Goal: Use online tool/utility: Use online tool/utility

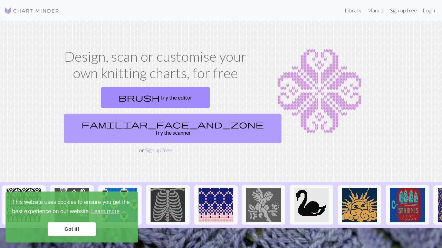
click at [206, 114] on link "familiar_face_and_zone Try the scanner" at bounding box center [172, 129] width 217 height 30
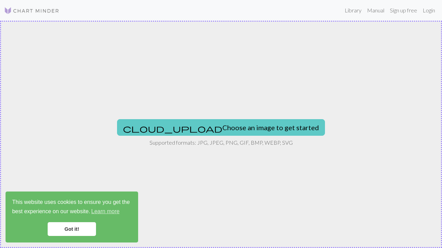
click at [264, 124] on button "cloud_upload Choose an image to get started" at bounding box center [221, 127] width 208 height 17
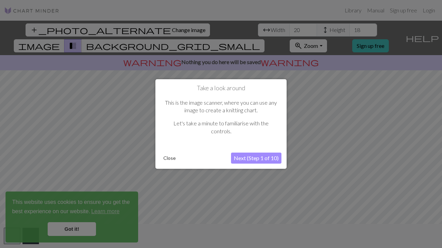
click at [254, 157] on button "Next (Step 1 of 10)" at bounding box center [256, 158] width 50 height 11
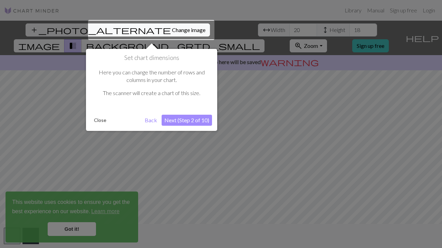
click at [187, 119] on button "Next (Step 2 of 10)" at bounding box center [186, 120] width 50 height 11
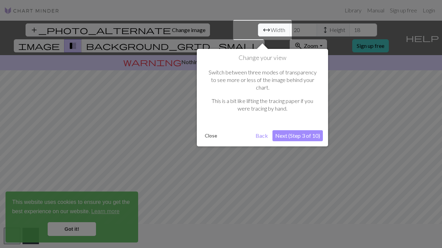
click at [295, 130] on button "Next (Step 3 of 10)" at bounding box center [297, 135] width 50 height 11
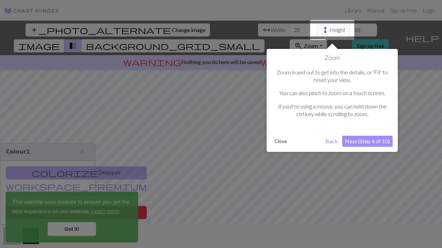
click at [364, 142] on button "Next (Step 4 of 10)" at bounding box center [367, 141] width 50 height 11
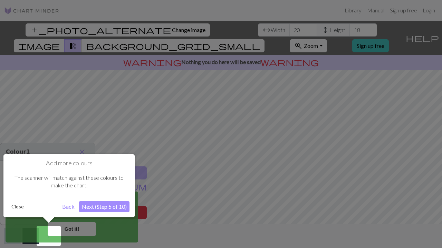
click at [97, 207] on button "Next (Step 5 of 10)" at bounding box center [104, 206] width 50 height 11
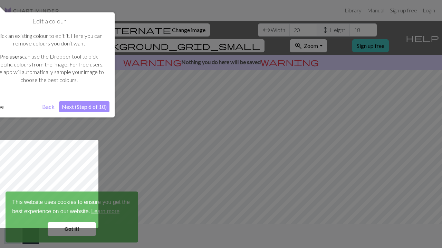
click at [94, 103] on button "Next (Step 6 of 10)" at bounding box center [84, 106] width 50 height 11
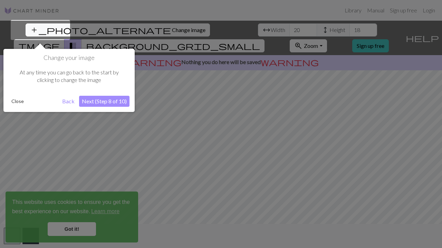
click at [103, 103] on button "Next (Step 8 of 10)" at bounding box center [104, 101] width 50 height 11
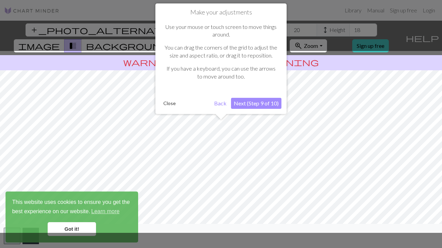
click at [259, 100] on button "Next (Step 9 of 10)" at bounding box center [256, 103] width 50 height 11
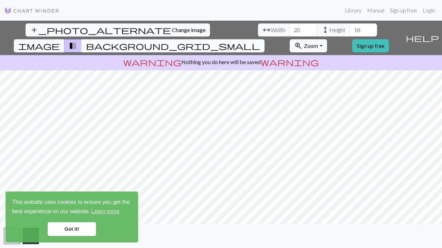
click at [260, 41] on span "background_grid_small" at bounding box center [173, 46] width 174 height 10
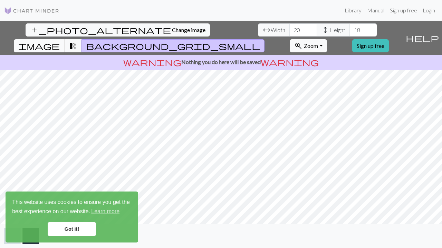
click at [60, 41] on span "image" at bounding box center [38, 46] width 41 height 10
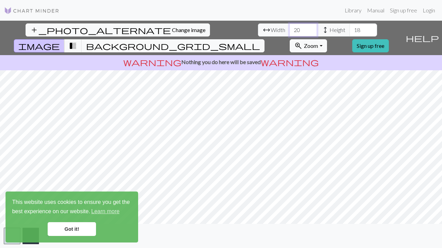
click at [289, 33] on input "20" at bounding box center [303, 29] width 28 height 13
type input "28"
click at [83, 238] on div "This website uses cookies to ensure you get the best experience on our website.…" at bounding box center [72, 217] width 132 height 51
click at [67, 233] on link "Got it!" at bounding box center [72, 230] width 48 height 14
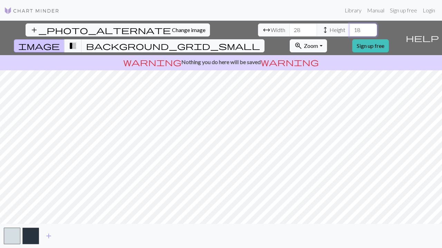
click at [349, 30] on input "18" at bounding box center [363, 29] width 28 height 13
type input "1"
type input "28"
click at [262, 234] on div "add_photo_alternate Change image arrow_range Width 28 height Height 28 image tr…" at bounding box center [221, 135] width 442 height 228
click at [77, 41] on span "transition_fade" at bounding box center [73, 46] width 8 height 10
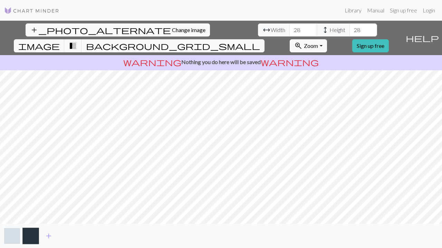
click at [8, 240] on button "button" at bounding box center [12, 236] width 17 height 17
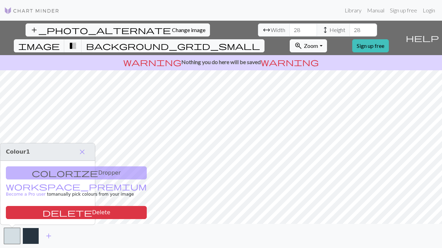
click at [28, 238] on button "button" at bounding box center [30, 236] width 17 height 17
click at [13, 237] on button "button" at bounding box center [12, 236] width 17 height 17
click at [260, 41] on span "background_grid_small" at bounding box center [173, 46] width 174 height 10
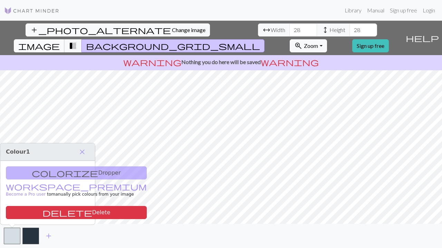
click at [65, 39] on button "image" at bounding box center [39, 45] width 51 height 13
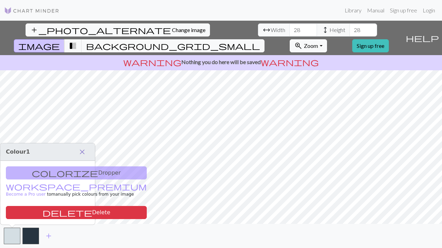
click at [83, 149] on span "close" at bounding box center [82, 152] width 8 height 10
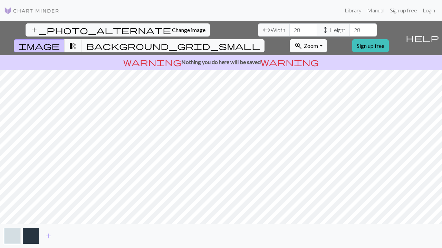
click at [31, 230] on button "button" at bounding box center [30, 236] width 17 height 17
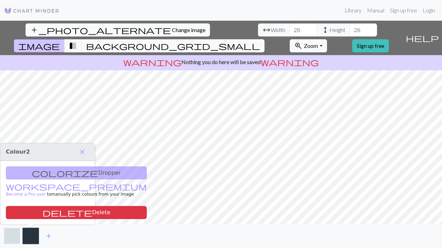
click at [13, 234] on button "button" at bounding box center [12, 236] width 17 height 17
click at [52, 173] on div "colorize Dropper workspace_premium Become a Pro user to manually pick colours f…" at bounding box center [47, 193] width 95 height 64
click at [81, 149] on span "close" at bounding box center [82, 152] width 8 height 10
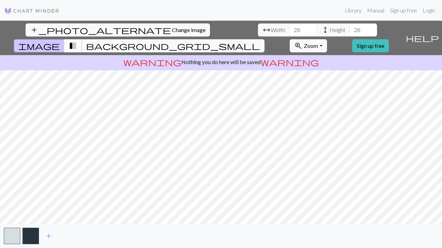
click at [82, 39] on button "transition_fade" at bounding box center [73, 45] width 18 height 13
click at [260, 41] on span "background_grid_small" at bounding box center [173, 46] width 174 height 10
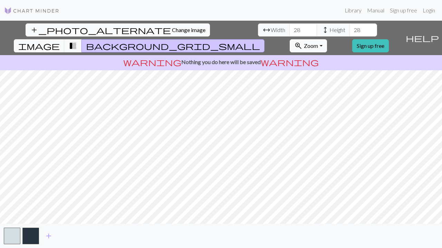
click at [329, 28] on span "Height" at bounding box center [337, 30] width 16 height 8
click at [60, 41] on span "image" at bounding box center [38, 46] width 41 height 10
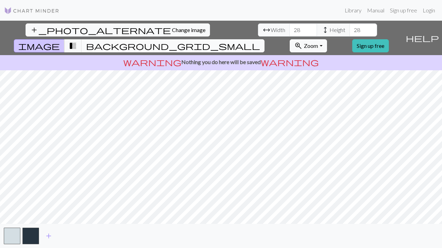
click at [260, 41] on span "background_grid_small" at bounding box center [173, 46] width 174 height 10
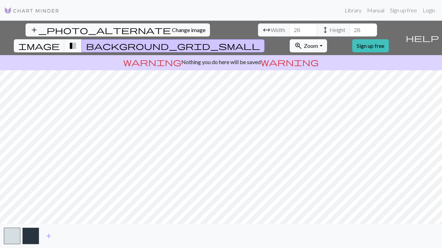
click at [77, 41] on span "transition_fade" at bounding box center [73, 46] width 8 height 10
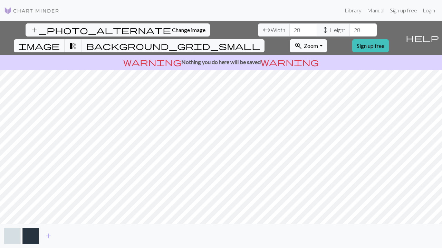
click at [60, 41] on span "image" at bounding box center [38, 46] width 41 height 10
click at [65, 39] on button "image" at bounding box center [39, 45] width 51 height 13
click at [77, 41] on span "transition_fade" at bounding box center [73, 46] width 8 height 10
click at [221, 58] on p "warning Nothing you do here will be saved warning" at bounding box center [221, 62] width 436 height 8
drag, startPoint x: 250, startPoint y: 49, endPoint x: 282, endPoint y: 49, distance: 31.1
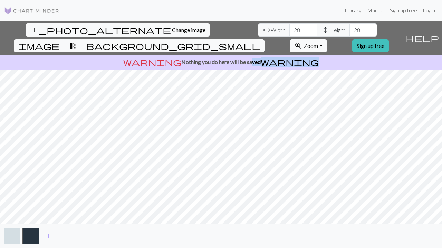
click at [282, 58] on p "warning Nothing you do here will be saved warning" at bounding box center [221, 62] width 436 height 8
click at [47, 241] on button "add" at bounding box center [48, 236] width 17 height 13
click at [47, 239] on button "button" at bounding box center [49, 236] width 17 height 17
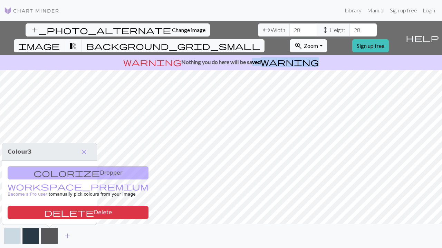
click at [67, 236] on span "add" at bounding box center [67, 236] width 8 height 10
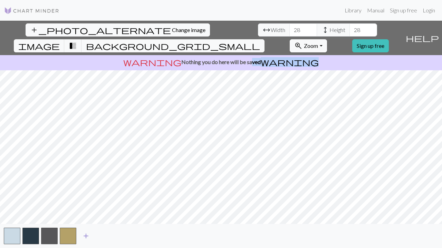
click at [79, 237] on button "add" at bounding box center [85, 236] width 17 height 13
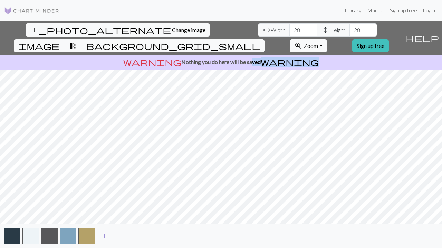
click at [101, 238] on span "add" at bounding box center [104, 236] width 8 height 10
click at [123, 236] on span "add" at bounding box center [123, 236] width 8 height 10
click at [143, 238] on span "add" at bounding box center [142, 236] width 8 height 10
click at [166, 240] on button "add" at bounding box center [160, 236] width 17 height 13
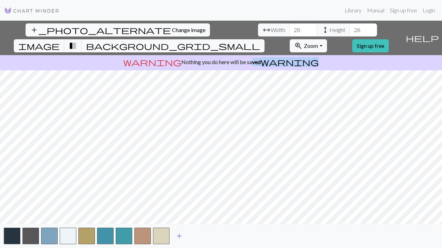
click at [179, 241] on button "add" at bounding box center [178, 236] width 17 height 13
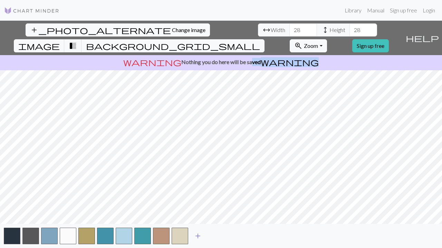
click at [193, 240] on button "add" at bounding box center [197, 236] width 17 height 13
click at [217, 238] on span "add" at bounding box center [216, 236] width 8 height 10
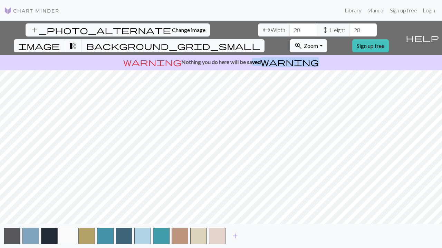
click at [236, 239] on span "add" at bounding box center [235, 236] width 8 height 10
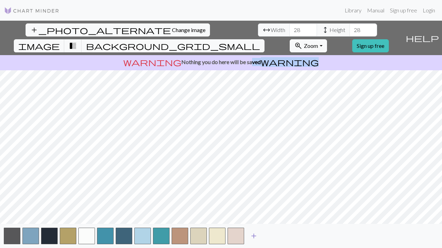
click at [257, 239] on span "add" at bounding box center [253, 236] width 8 height 10
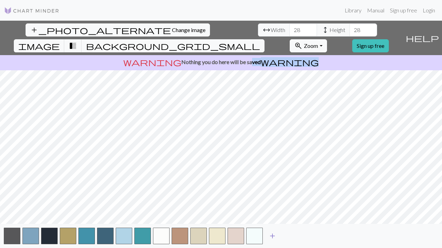
click at [271, 237] on span "add" at bounding box center [272, 236] width 8 height 10
click at [286, 239] on button "add" at bounding box center [290, 236] width 17 height 13
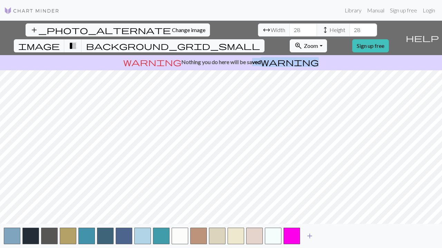
click at [305, 237] on button "add" at bounding box center [309, 236] width 17 height 13
click at [327, 236] on span "add" at bounding box center [328, 236] width 8 height 10
click at [337, 237] on button "button" at bounding box center [328, 236] width 17 height 17
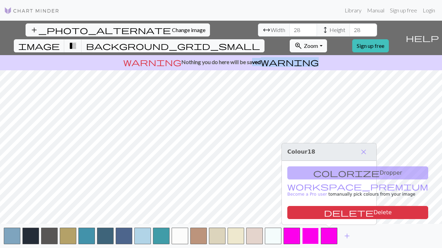
click at [312, 238] on button "button" at bounding box center [310, 236] width 17 height 17
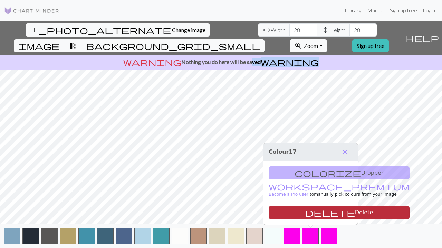
click at [327, 215] on button "delete Delete" at bounding box center [338, 212] width 141 height 13
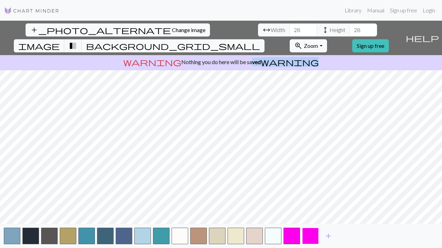
click at [312, 239] on button "button" at bounding box center [310, 236] width 17 height 17
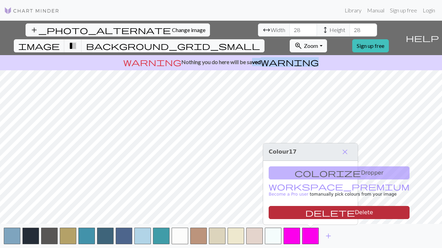
click at [311, 215] on button "delete Delete" at bounding box center [338, 212] width 141 height 13
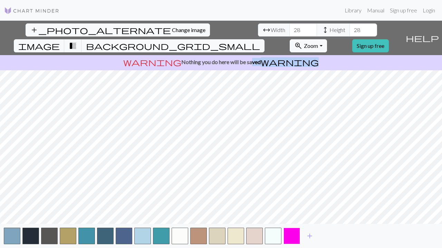
click at [295, 237] on button "button" at bounding box center [291, 236] width 17 height 17
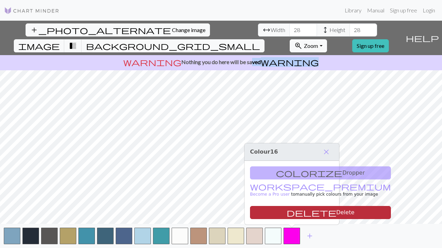
click at [296, 210] on button "delete Delete" at bounding box center [320, 212] width 141 height 13
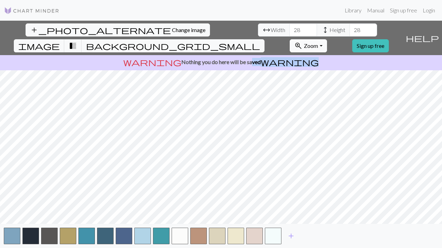
click at [318, 42] on span "Zoom" at bounding box center [311, 45] width 14 height 7
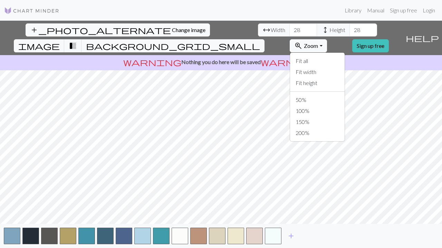
click at [347, 22] on div "add_photo_alternate Change image arrow_range Width 28 height Height 28 image tr…" at bounding box center [201, 38] width 402 height 34
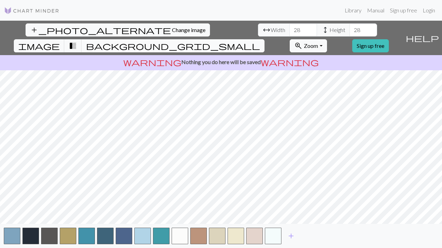
click at [260, 41] on span "background_grid_small" at bounding box center [173, 46] width 174 height 10
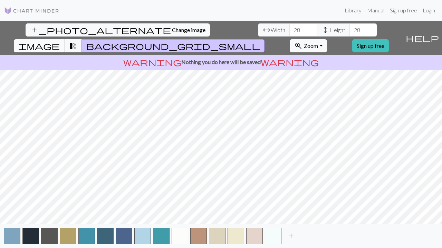
click at [65, 39] on button "image" at bounding box center [39, 45] width 51 height 13
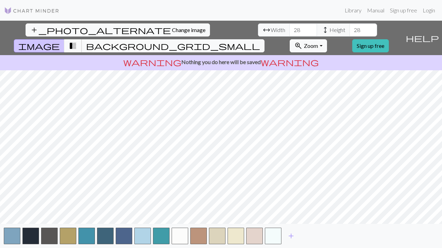
click at [77, 41] on span "transition_fade" at bounding box center [73, 46] width 8 height 10
click at [260, 41] on span "background_grid_small" at bounding box center [173, 46] width 174 height 10
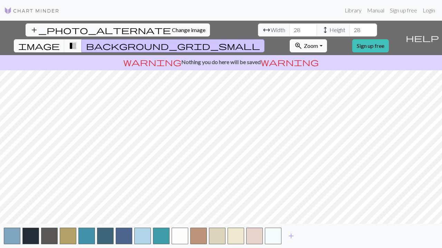
click at [82, 39] on button "transition_fade" at bounding box center [73, 45] width 18 height 13
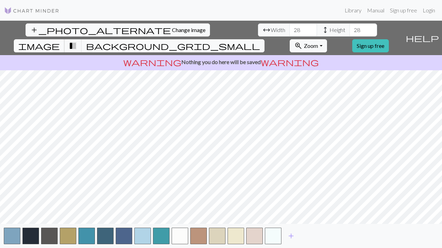
click at [60, 41] on span "image" at bounding box center [38, 46] width 41 height 10
click at [77, 41] on span "transition_fade" at bounding box center [73, 46] width 8 height 10
click at [251, 58] on p "warning Nothing you do here will be saved warning" at bounding box center [221, 62] width 436 height 8
click at [35, 8] on img at bounding box center [31, 11] width 55 height 8
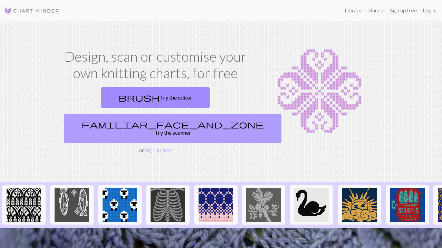
click at [189, 114] on link "familiar_face_and_zone Try the scanner" at bounding box center [172, 129] width 217 height 30
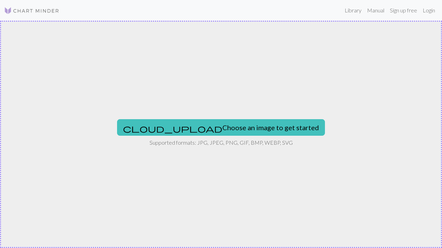
click at [203, 136] on div "cloud_upload Choose an image to get started Supported formats: JPG, JPEG, PNG, …" at bounding box center [221, 135] width 442 height 228
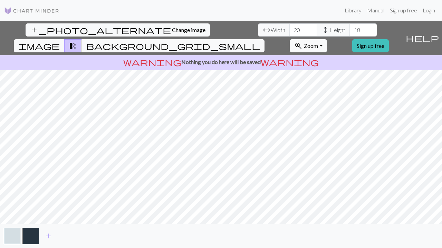
click at [436, 33] on span "help" at bounding box center [421, 38] width 33 height 10
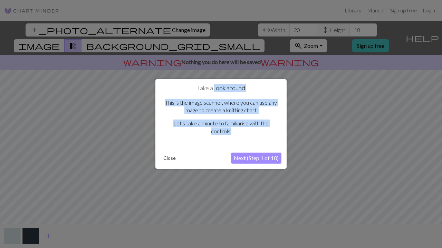
drag, startPoint x: 233, startPoint y: 130, endPoint x: 214, endPoint y: 89, distance: 45.1
click at [214, 87] on div "Take a look around This is the image scanner, where you can use any image to cr…" at bounding box center [220, 116] width 121 height 63
click at [246, 156] on button "Next (Step 1 of 10)" at bounding box center [256, 158] width 50 height 11
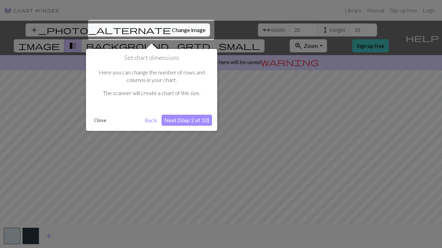
click at [185, 120] on button "Next (Step 2 of 10)" at bounding box center [186, 120] width 50 height 11
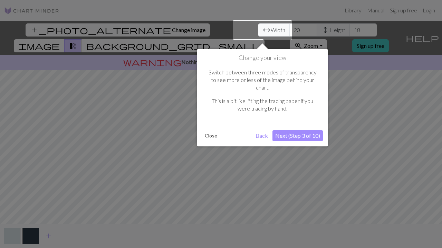
click at [290, 130] on button "Next (Step 3 of 10)" at bounding box center [297, 135] width 50 height 11
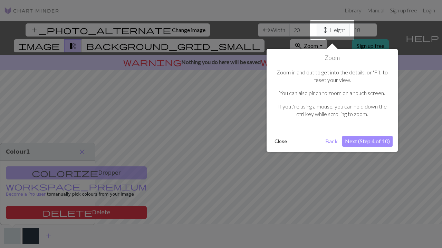
click at [363, 141] on button "Next (Step 4 of 10)" at bounding box center [367, 141] width 50 height 11
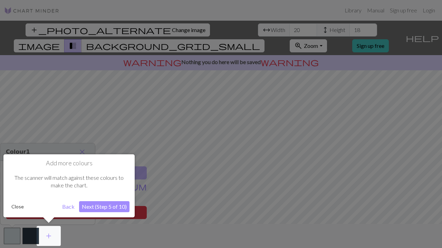
click at [103, 207] on button "Next (Step 5 of 10)" at bounding box center [104, 206] width 50 height 11
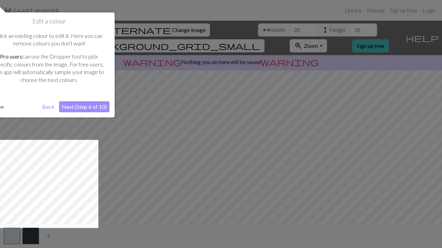
click at [79, 108] on button "Next (Step 6 of 10)" at bounding box center [84, 106] width 50 height 11
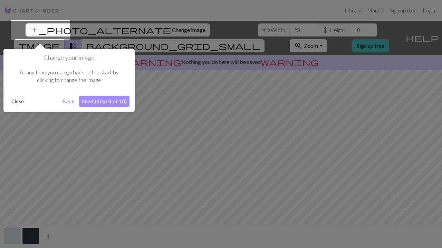
click at [89, 99] on button "Next (Step 8 of 10)" at bounding box center [104, 101] width 50 height 11
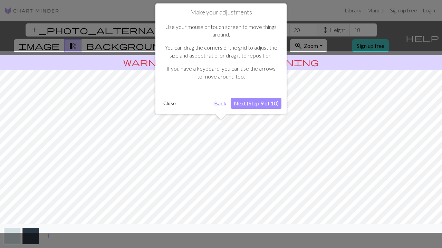
click at [248, 100] on button "Next (Step 9 of 10)" at bounding box center [256, 103] width 50 height 11
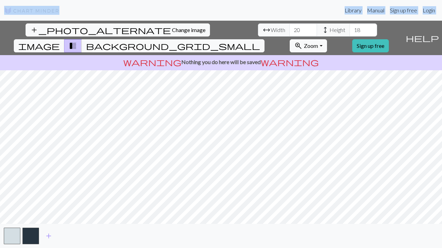
drag, startPoint x: 0, startPoint y: 19, endPoint x: 6, endPoint y: 29, distance: 11.9
click at [6, 29] on div "Library Manual Sign up free Login add_photo_alternate Change image arrow_range …" at bounding box center [221, 124] width 442 height 248
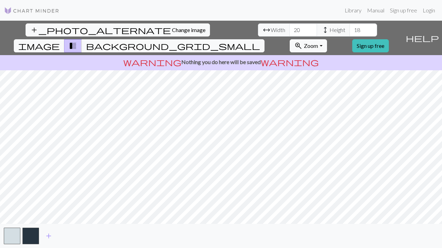
click at [262, 27] on span "arrow_range" at bounding box center [266, 30] width 8 height 10
click at [4, 11] on img at bounding box center [31, 11] width 55 height 8
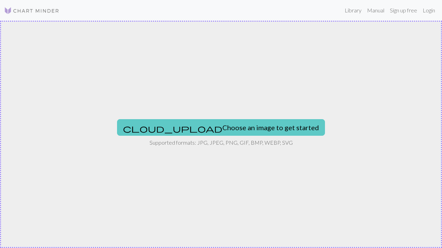
click at [207, 128] on button "cloud_upload Choose an image to get started" at bounding box center [221, 127] width 208 height 17
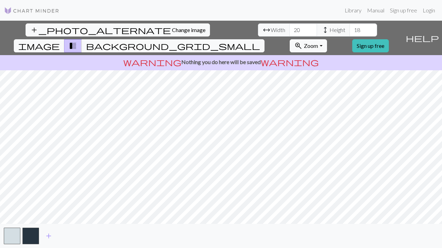
click at [0, 241] on div "add" at bounding box center [221, 236] width 442 height 24
click at [13, 239] on button "button" at bounding box center [12, 236] width 17 height 17
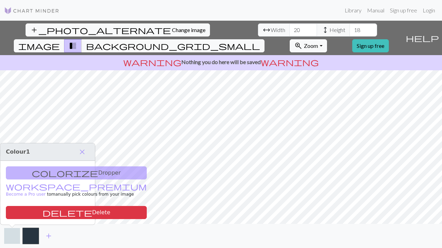
click at [12, 236] on button "button" at bounding box center [12, 236] width 17 height 17
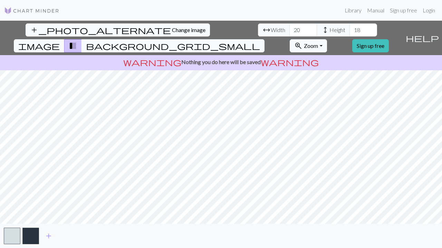
click at [264, 39] on button "background_grid_small" at bounding box center [172, 45] width 183 height 13
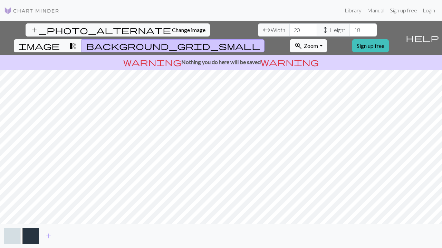
click at [196, 224] on div "add_photo_alternate Change image arrow_range Width 20 height Height 18 image tr…" at bounding box center [221, 135] width 442 height 228
click at [20, 237] on button "button" at bounding box center [12, 236] width 17 height 17
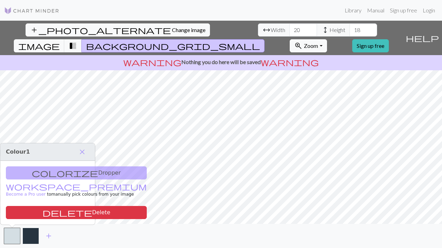
click at [29, 237] on button "button" at bounding box center [30, 236] width 17 height 17
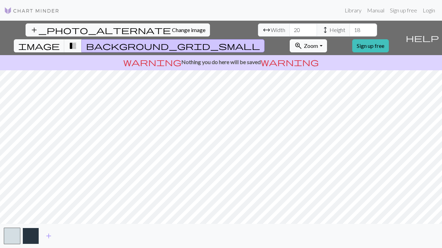
click at [29, 237] on button "button" at bounding box center [30, 236] width 17 height 17
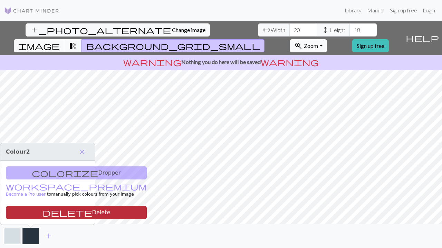
click at [58, 212] on button "delete Delete" at bounding box center [76, 212] width 141 height 13
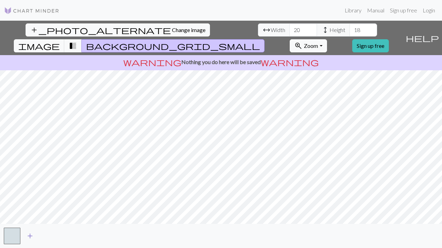
click at [29, 234] on span "add" at bounding box center [30, 236] width 8 height 10
click at [47, 235] on span "add" at bounding box center [49, 236] width 8 height 10
click at [326, 39] on button "zoom_in Zoom Zoom" at bounding box center [307, 45] width 37 height 13
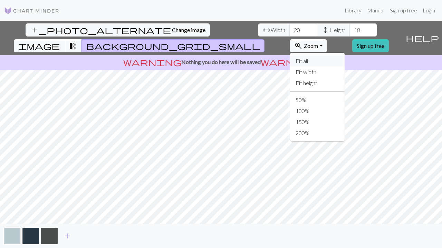
click at [332, 56] on button "Fit all" at bounding box center [317, 61] width 55 height 11
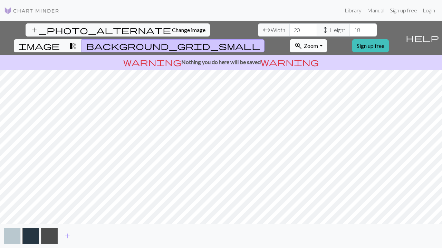
click at [318, 42] on span "Zoom" at bounding box center [311, 45] width 14 height 7
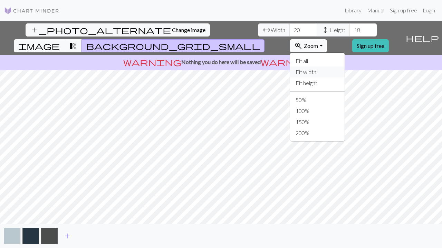
click at [337, 67] on button "Fit width" at bounding box center [317, 72] width 55 height 11
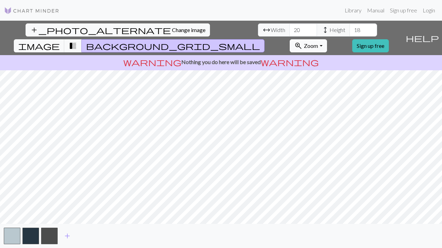
click at [318, 42] on span "Zoom" at bounding box center [311, 45] width 14 height 7
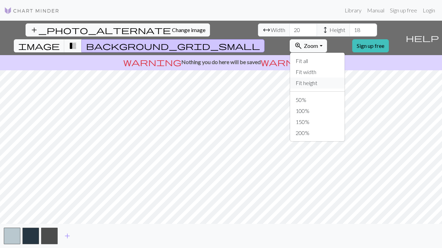
click at [338, 78] on button "Fit height" at bounding box center [317, 83] width 55 height 11
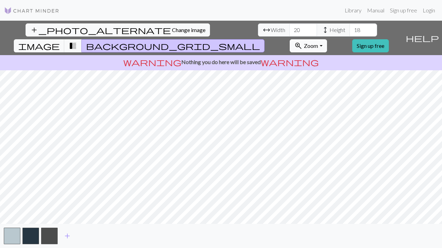
click at [326, 39] on button "zoom_in Zoom Zoom" at bounding box center [307, 45] width 37 height 13
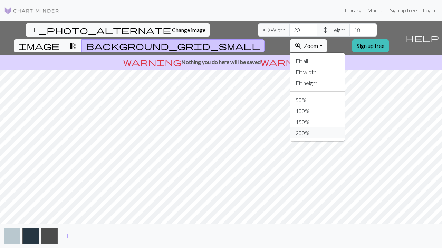
click at [343, 128] on button "200%" at bounding box center [317, 133] width 55 height 11
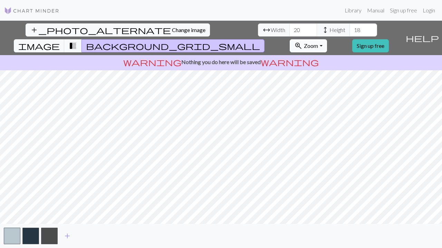
click at [326, 39] on button "zoom_in Zoom Zoom" at bounding box center [307, 45] width 37 height 13
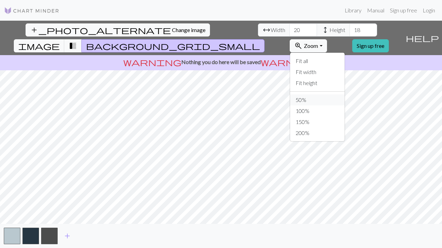
click at [334, 95] on button "50%" at bounding box center [317, 100] width 55 height 11
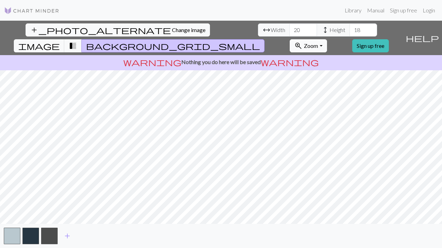
click at [318, 42] on span "Zoom" at bounding box center [311, 45] width 14 height 7
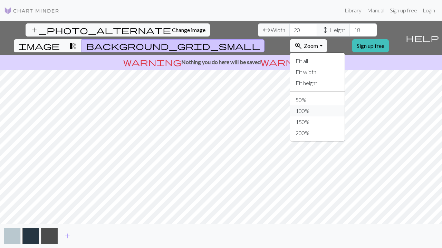
click at [329, 106] on button "100%" at bounding box center [317, 111] width 55 height 11
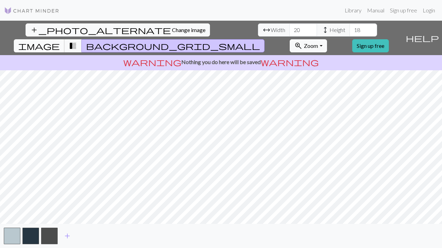
click at [60, 41] on span "image" at bounding box center [38, 46] width 41 height 10
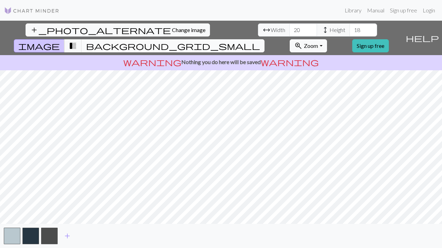
click at [260, 41] on span "background_grid_small" at bounding box center [173, 46] width 174 height 10
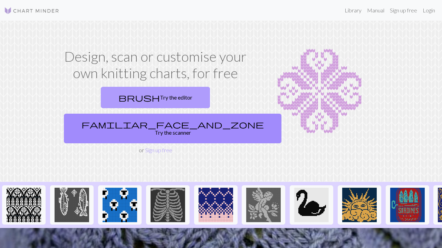
click at [130, 97] on link "brush Try the editor" at bounding box center [155, 97] width 109 height 21
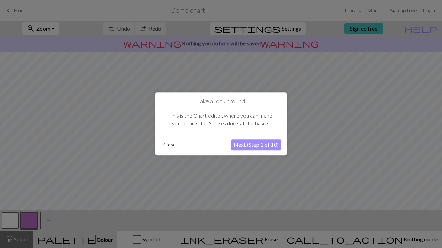
click at [243, 140] on button "Next (Step 1 of 10)" at bounding box center [256, 145] width 50 height 11
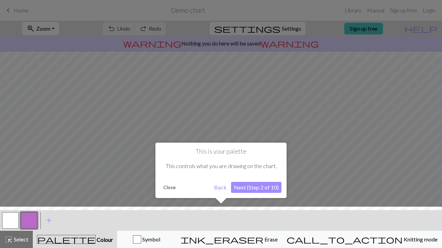
click at [250, 190] on button "Next (Step 2 of 10)" at bounding box center [256, 187] width 50 height 11
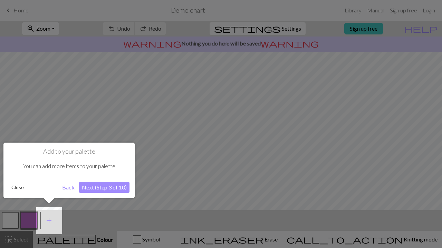
click at [90, 185] on button "Next (Step 3 of 10)" at bounding box center [104, 187] width 50 height 11
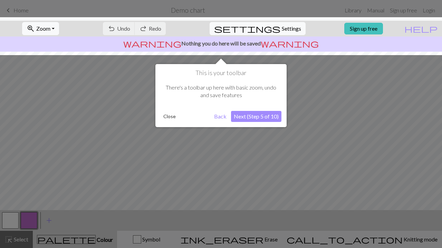
click at [255, 112] on button "Next (Step 5 of 10)" at bounding box center [256, 116] width 50 height 11
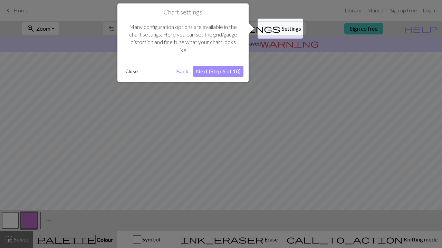
click at [239, 76] on button "Next (Step 6 of 10)" at bounding box center [218, 71] width 50 height 11
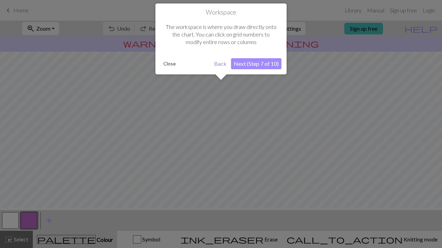
scroll to position [41, 0]
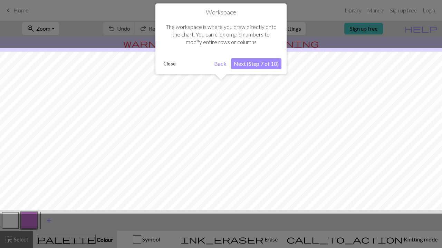
click at [262, 63] on button "Next (Step 7 of 10)" at bounding box center [256, 63] width 50 height 11
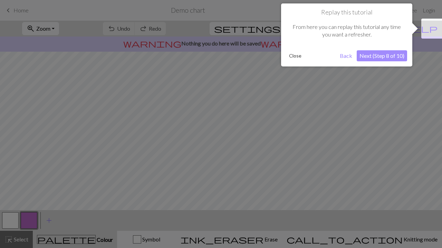
click at [368, 56] on button "Next (Step 8 of 10)" at bounding box center [381, 55] width 50 height 11
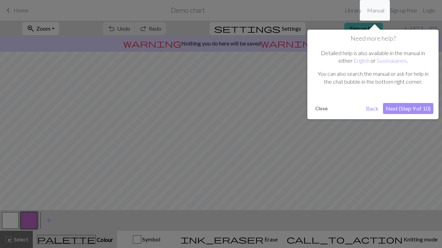
click at [392, 108] on button "Next (Step 9 of 10)" at bounding box center [408, 108] width 50 height 11
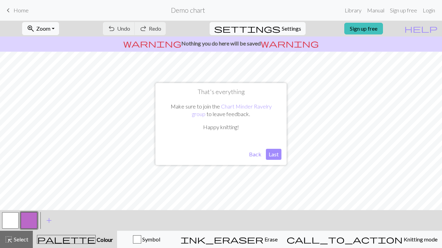
click at [259, 153] on button "Back" at bounding box center [255, 154] width 18 height 11
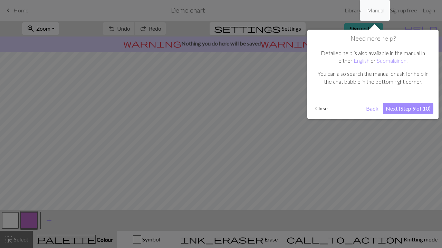
click at [415, 106] on button "Next (Step 9 of 10)" at bounding box center [408, 108] width 50 height 11
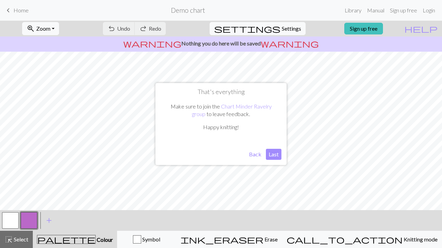
click at [275, 154] on button "Last" at bounding box center [274, 154] width 16 height 11
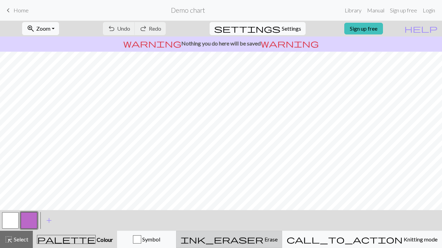
click at [274, 245] on button "ink_eraser Erase Erase" at bounding box center [229, 239] width 106 height 17
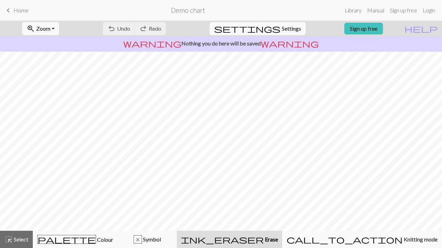
click at [282, 235] on button "ink_eraser Erase Erase" at bounding box center [229, 239] width 105 height 17
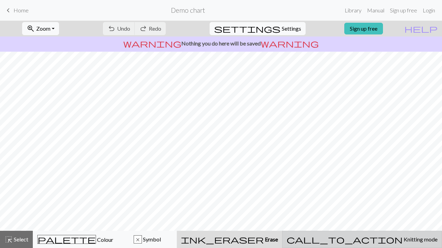
click at [375, 239] on span "call_to_action" at bounding box center [344, 240] width 116 height 10
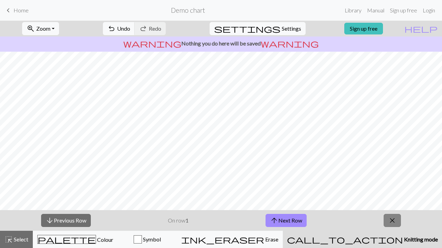
click at [396, 217] on button "close" at bounding box center [391, 220] width 17 height 13
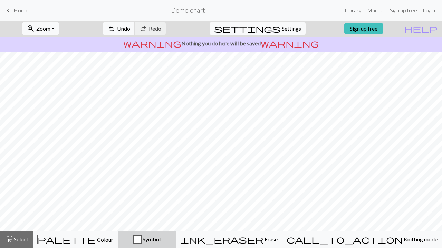
click at [171, 240] on div "Symbol" at bounding box center [146, 240] width 49 height 8
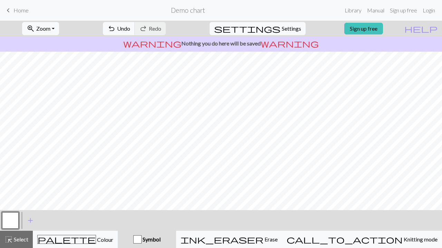
click at [172, 240] on div "Symbol" at bounding box center [147, 240] width 50 height 8
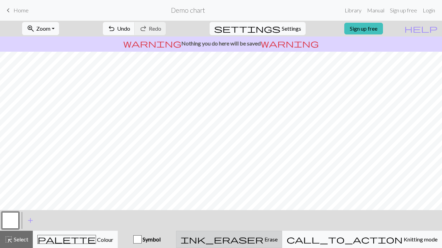
click at [263, 235] on span "ink_eraser" at bounding box center [221, 240] width 83 height 10
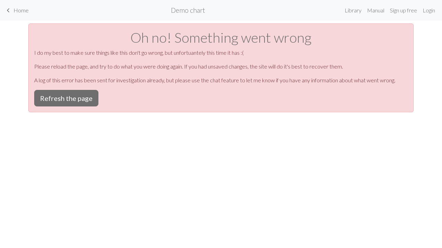
scroll to position [0, 0]
click at [188, 7] on h2 "Demo chart" at bounding box center [188, 10] width 34 height 8
click at [26, 11] on span "Home" at bounding box center [20, 10] width 15 height 7
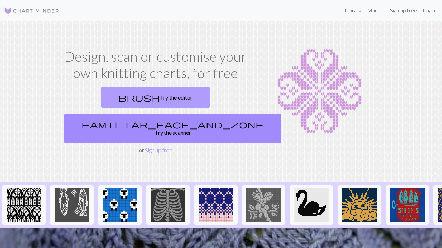
click at [118, 102] on span "brush" at bounding box center [138, 98] width 41 height 10
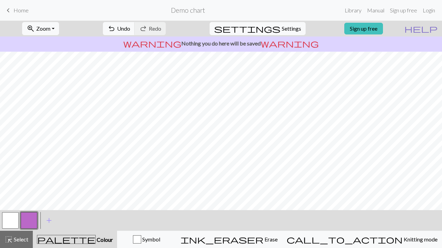
click at [433, 30] on span "help" at bounding box center [420, 29] width 33 height 10
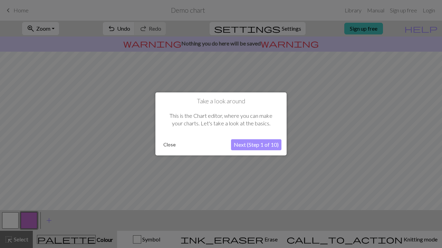
click at [171, 141] on button "Close" at bounding box center [169, 145] width 18 height 10
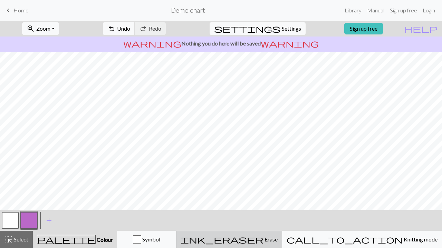
click at [282, 248] on button "ink_eraser Erase Erase" at bounding box center [229, 239] width 106 height 17
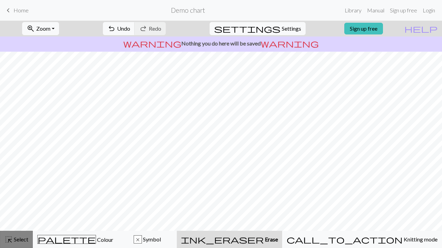
click at [21, 237] on span "Select" at bounding box center [21, 239] width 16 height 7
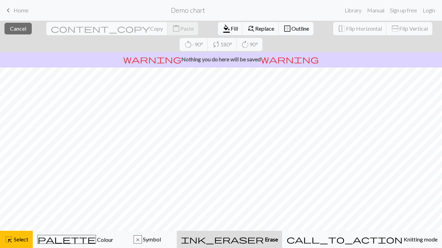
click at [278, 239] on span "Erase" at bounding box center [271, 239] width 14 height 7
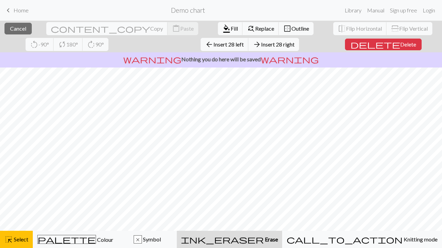
click at [373, 54] on div "close Cancel content_copy Copy content_paste Paste format_color_fill Fill find_…" at bounding box center [221, 135] width 442 height 228
click at [255, 29] on span "Replace" at bounding box center [264, 28] width 19 height 7
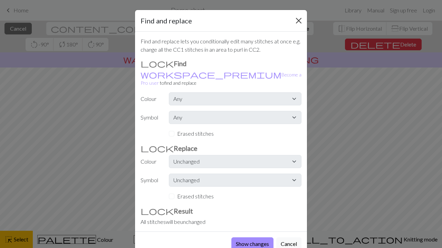
click at [298, 17] on button "Close" at bounding box center [298, 20] width 11 height 11
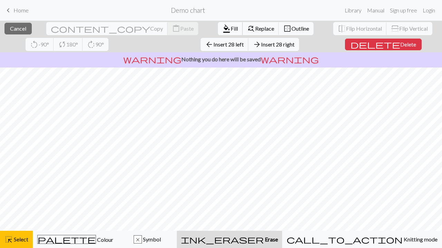
click at [230, 26] on span "Fill" at bounding box center [233, 28] width 7 height 7
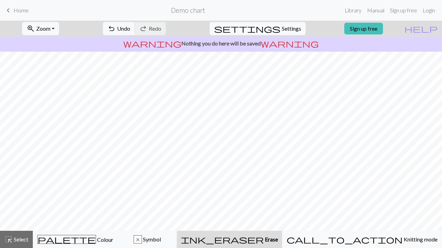
click at [203, 41] on p "warning Nothing you do here will be saved warning" at bounding box center [221, 43] width 436 height 8
click at [135, 25] on button "undo Undo Undo" at bounding box center [119, 28] width 32 height 13
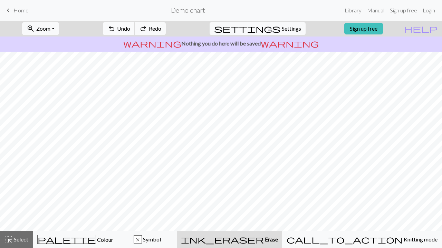
click at [135, 25] on button "undo Undo Undo" at bounding box center [119, 28] width 32 height 13
click at [23, 11] on span "Home" at bounding box center [20, 10] width 15 height 7
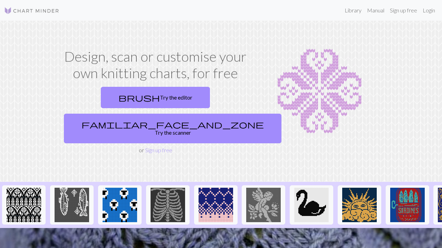
scroll to position [2, 0]
